Goal: Navigation & Orientation: Find specific page/section

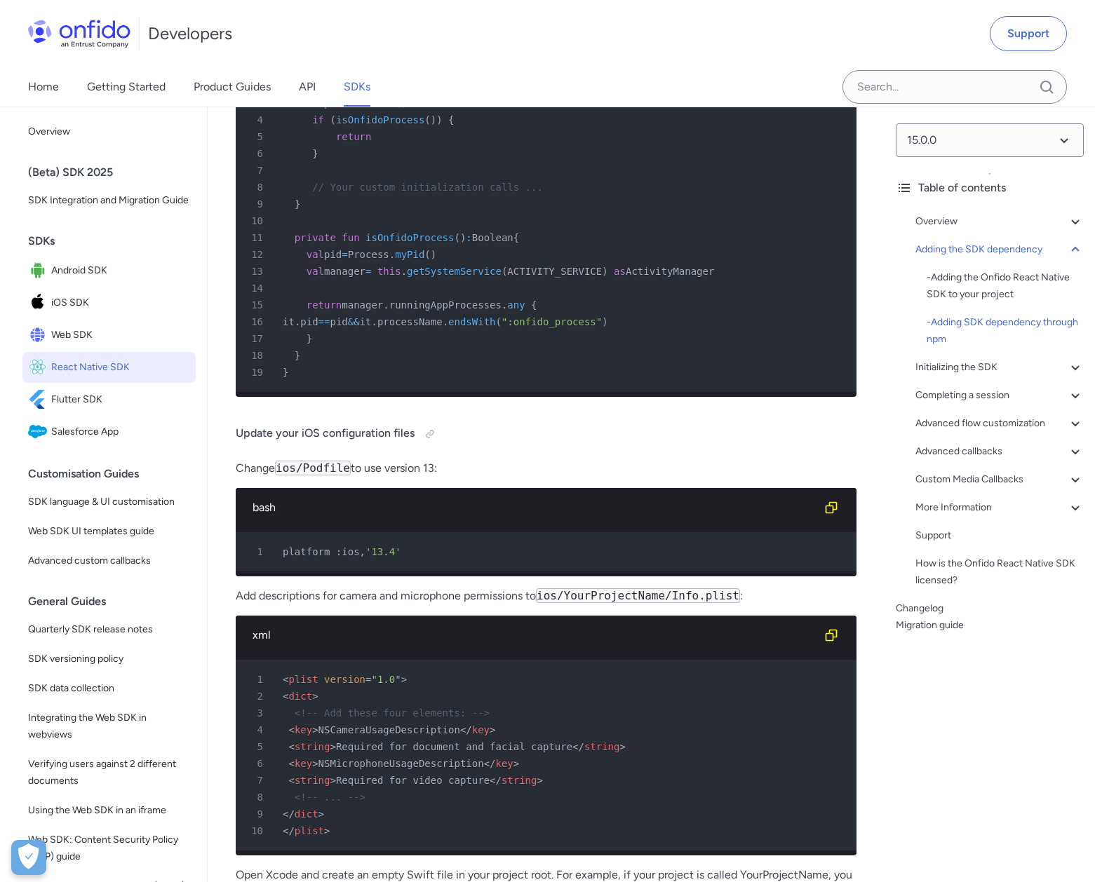
scroll to position [2397, 0]
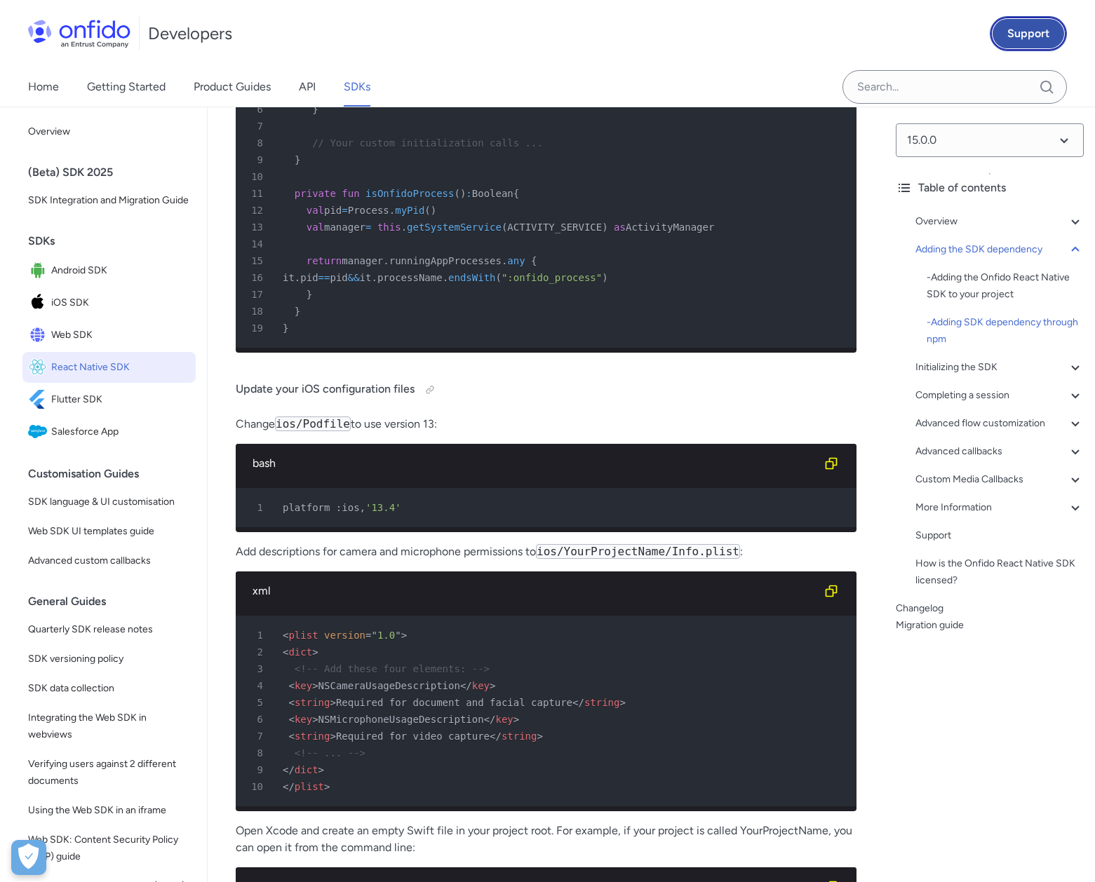
click at [1034, 17] on link "Support" at bounding box center [1028, 33] width 77 height 35
click at [85, 343] on span "Web SDK" at bounding box center [120, 335] width 139 height 20
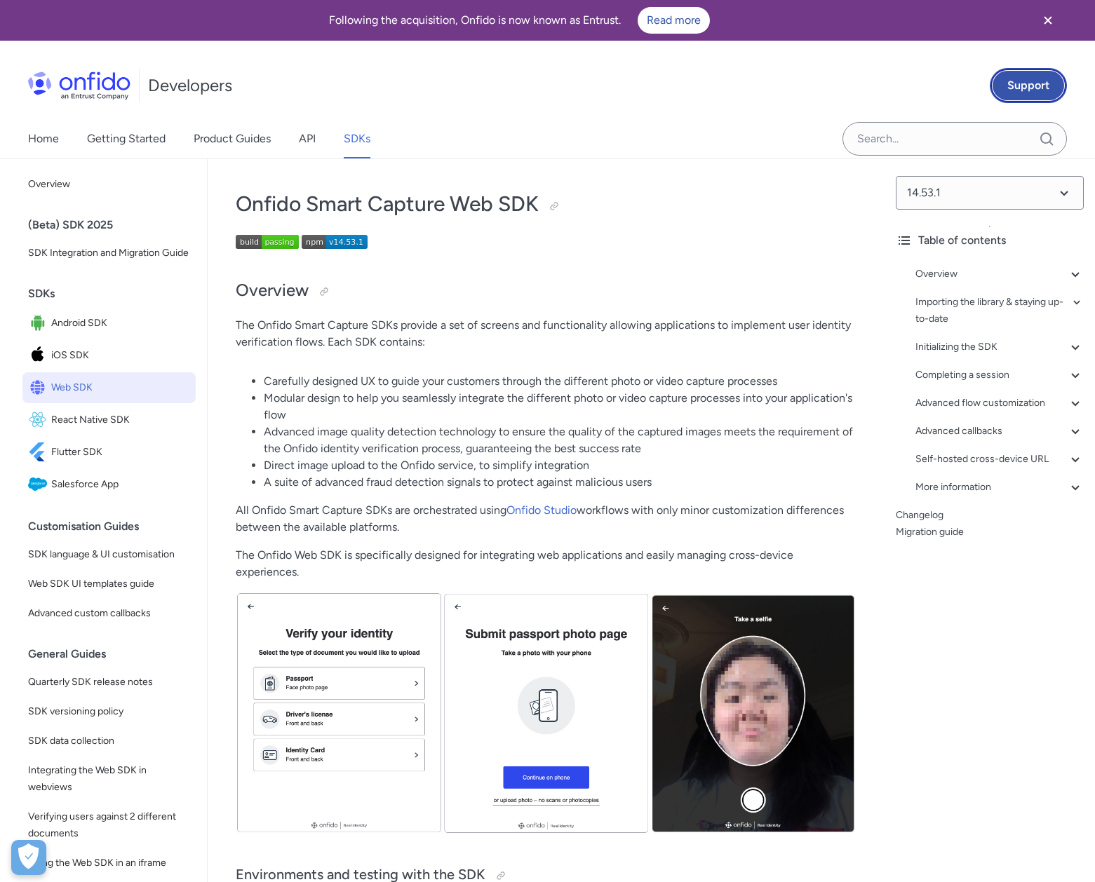
click at [1060, 85] on link "Support" at bounding box center [1028, 85] width 77 height 35
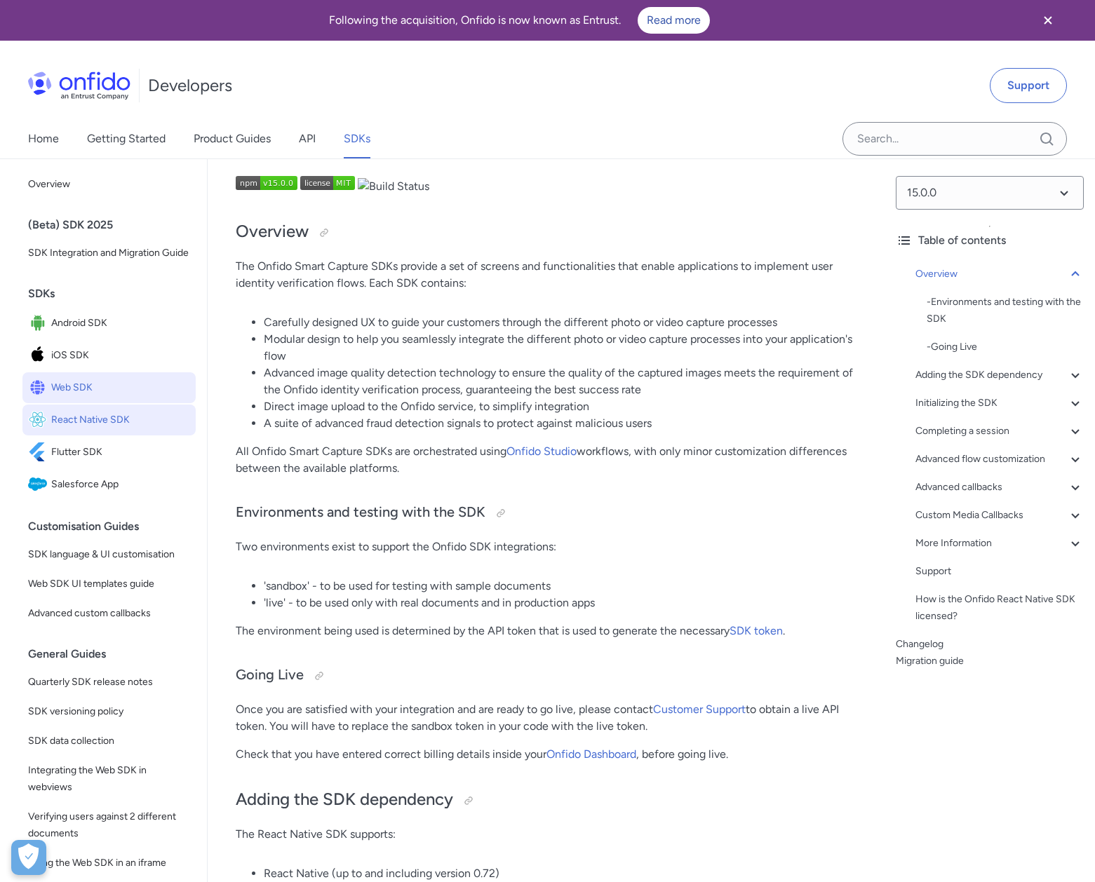
click at [105, 398] on span "Web SDK" at bounding box center [120, 388] width 139 height 20
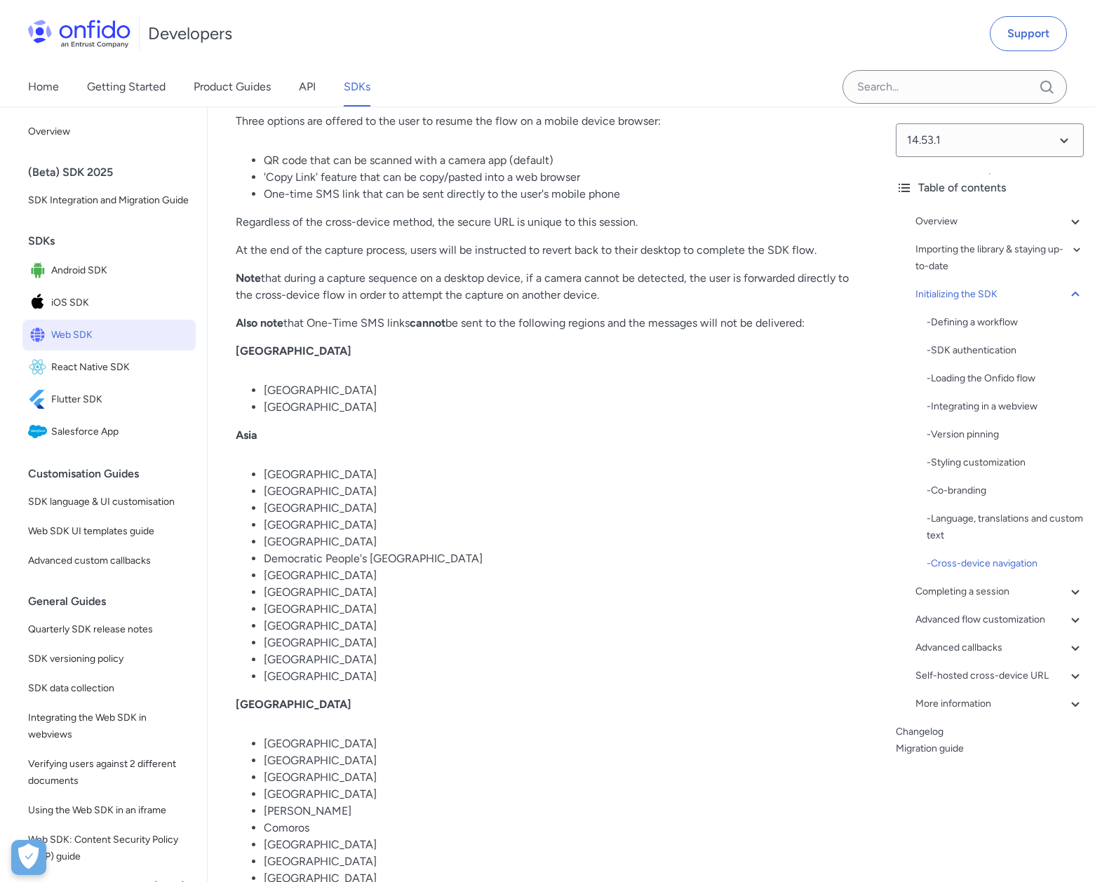
scroll to position [10427, 0]
